Goal: Information Seeking & Learning: Learn about a topic

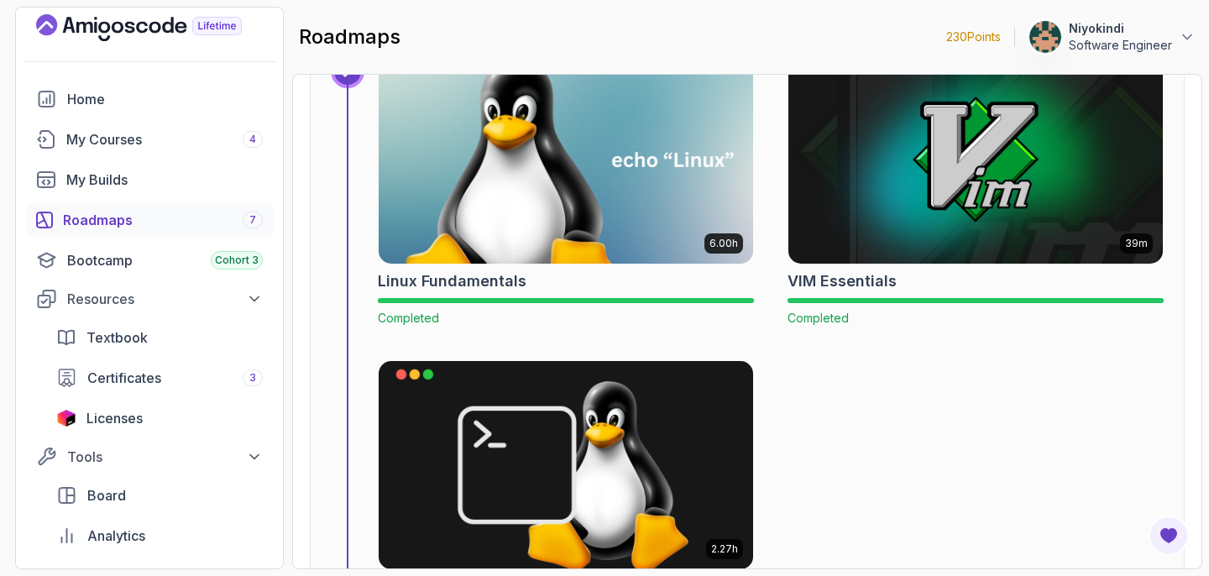
scroll to position [833, 0]
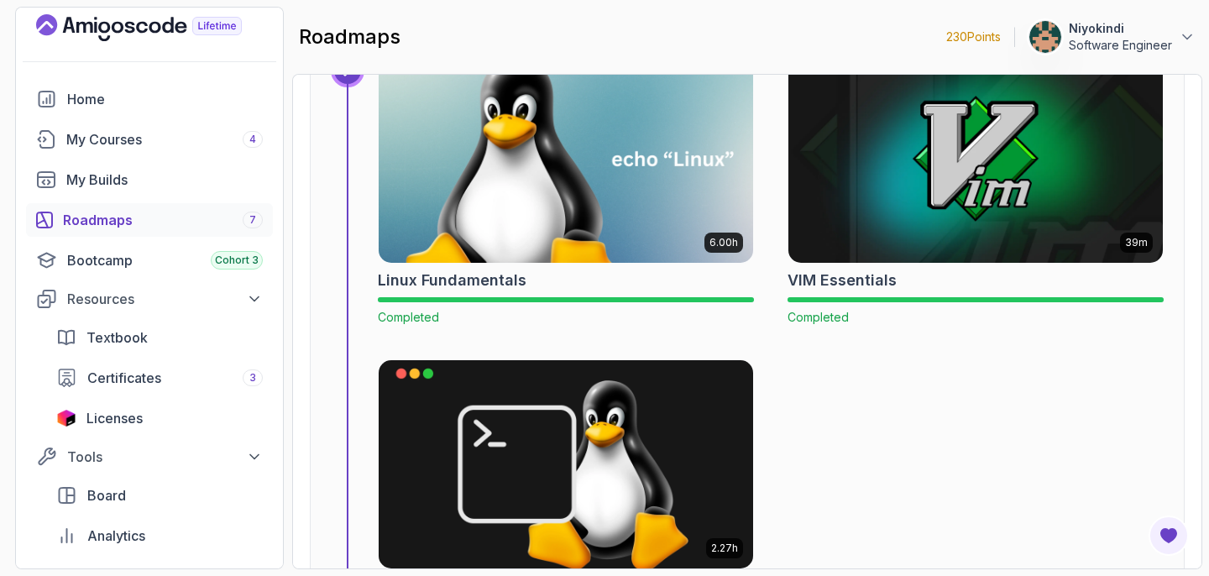
click at [594, 222] on img at bounding box center [566, 159] width 393 height 218
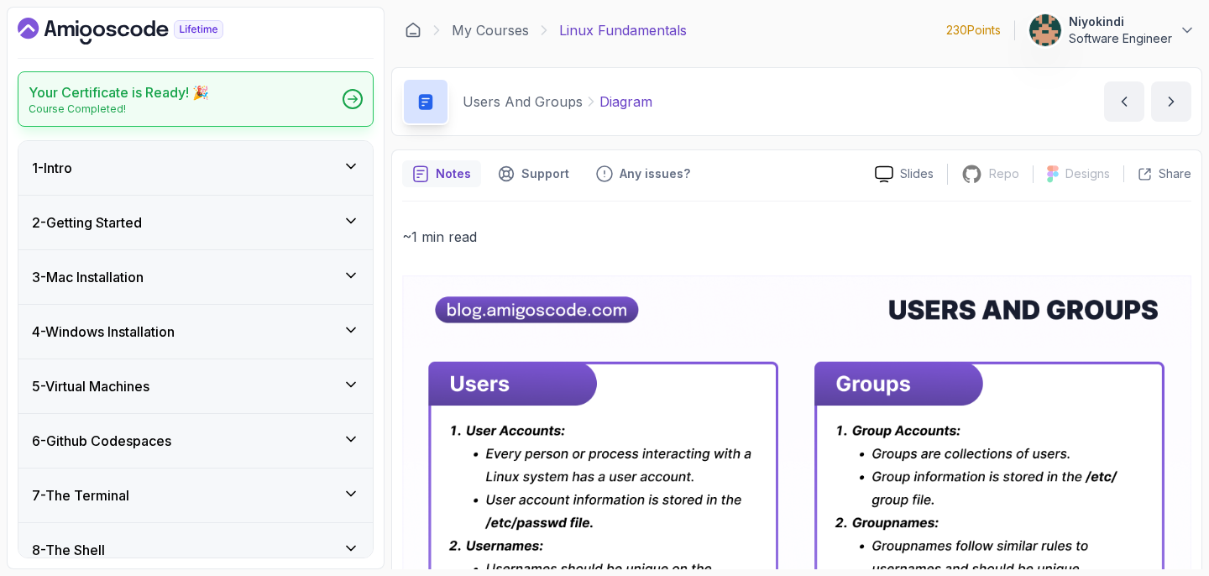
click at [354, 98] on icon at bounding box center [353, 99] width 9 height 7
click at [627, 31] on p "Linux Fundamentals" at bounding box center [623, 30] width 128 height 20
click at [326, 144] on div "1 - Intro" at bounding box center [195, 168] width 354 height 54
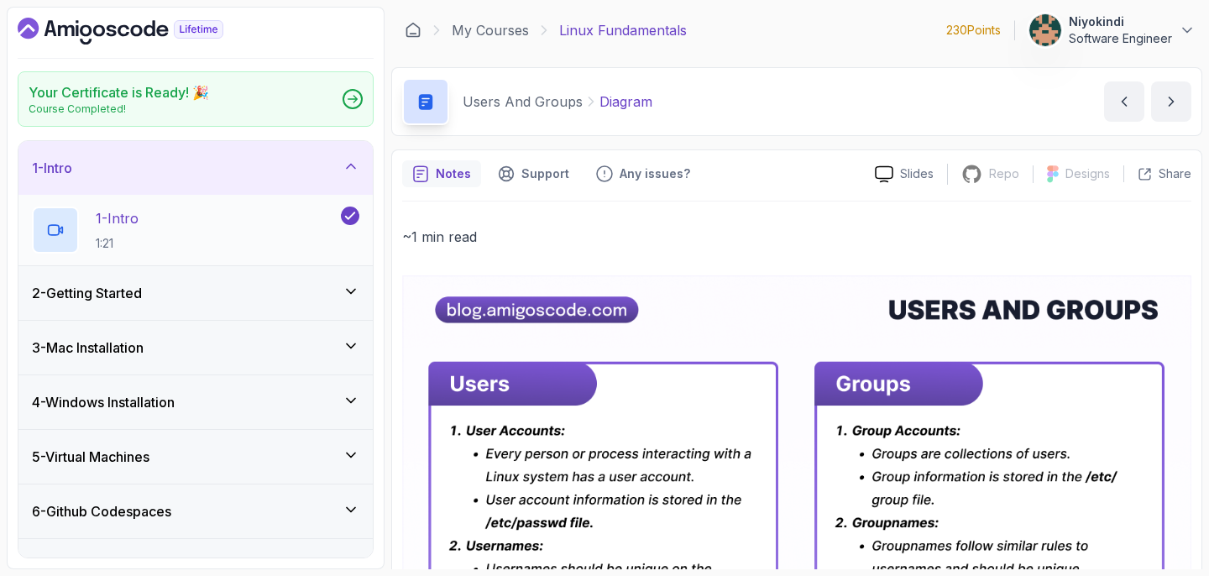
click at [146, 229] on div "1 - Intro 1:21" at bounding box center [185, 230] width 306 height 47
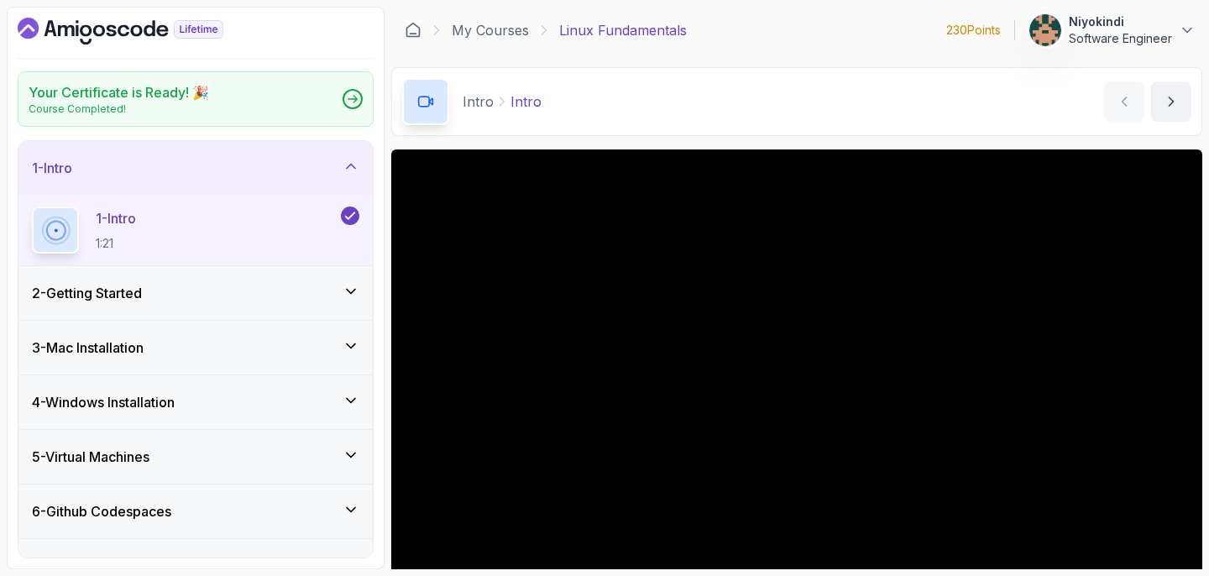
scroll to position [35, 0]
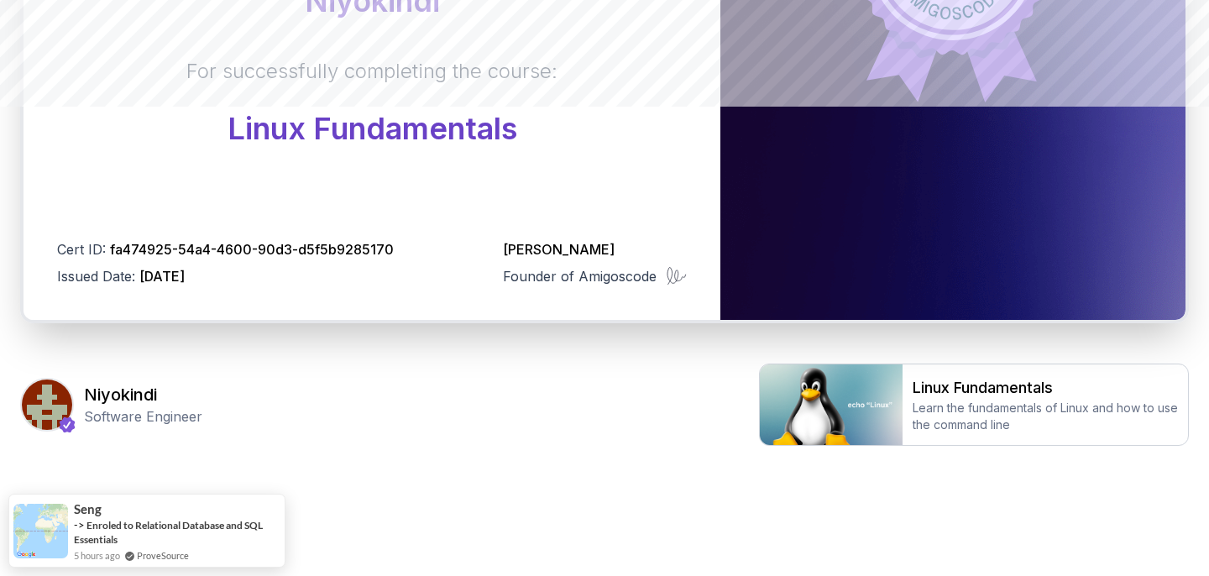
scroll to position [487, 0]
